Goal: Information Seeking & Learning: Learn about a topic

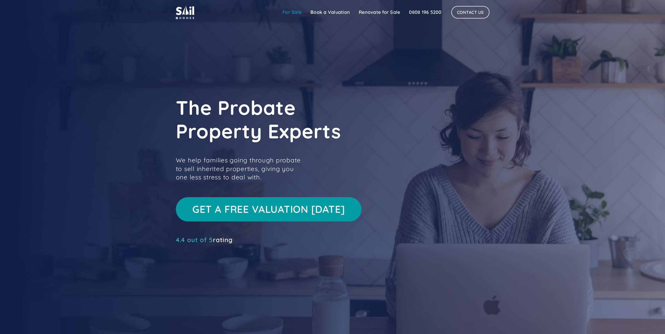
click at [294, 13] on link "For Sale" at bounding box center [292, 12] width 28 height 10
click at [290, 12] on link "For Sale" at bounding box center [292, 12] width 28 height 10
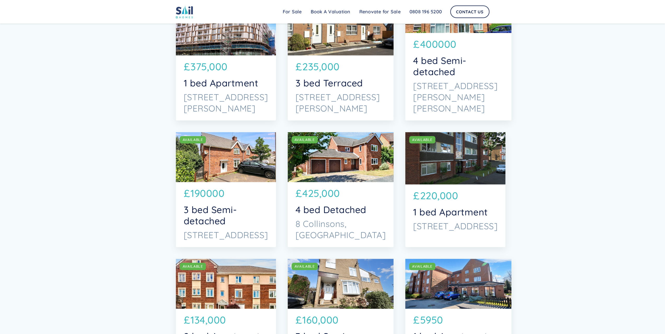
scroll to position [314, 0]
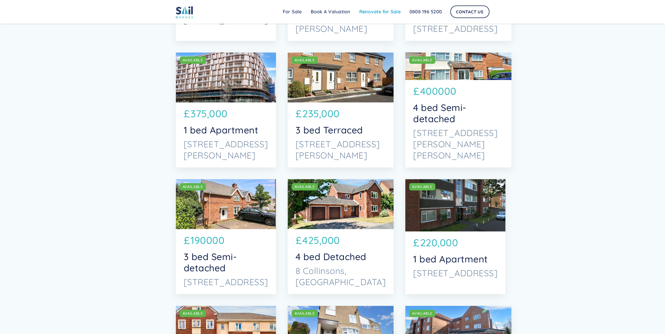
click at [377, 10] on link "Renovate for Sale" at bounding box center [380, 12] width 50 height 10
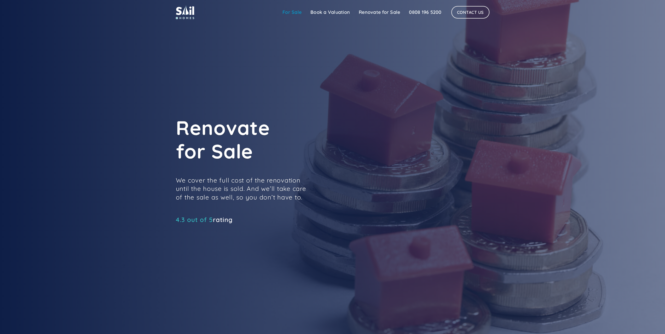
click at [293, 11] on link "For Sale" at bounding box center [292, 12] width 28 height 10
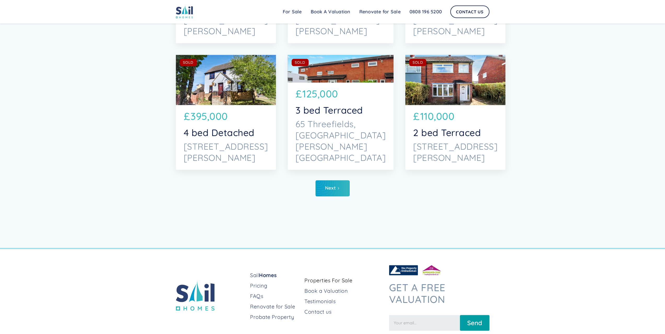
scroll to position [2500, 0]
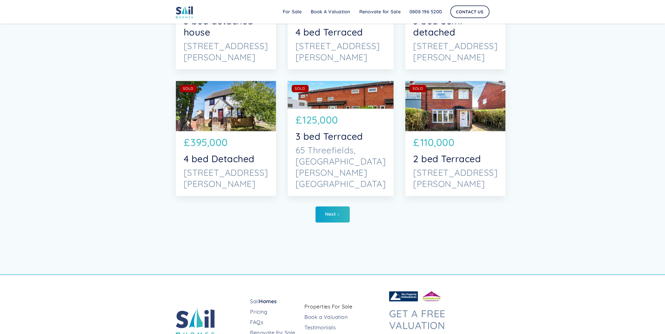
click at [220, 135] on p "395,000" at bounding box center [209, 142] width 37 height 15
